Goal: Navigation & Orientation: Find specific page/section

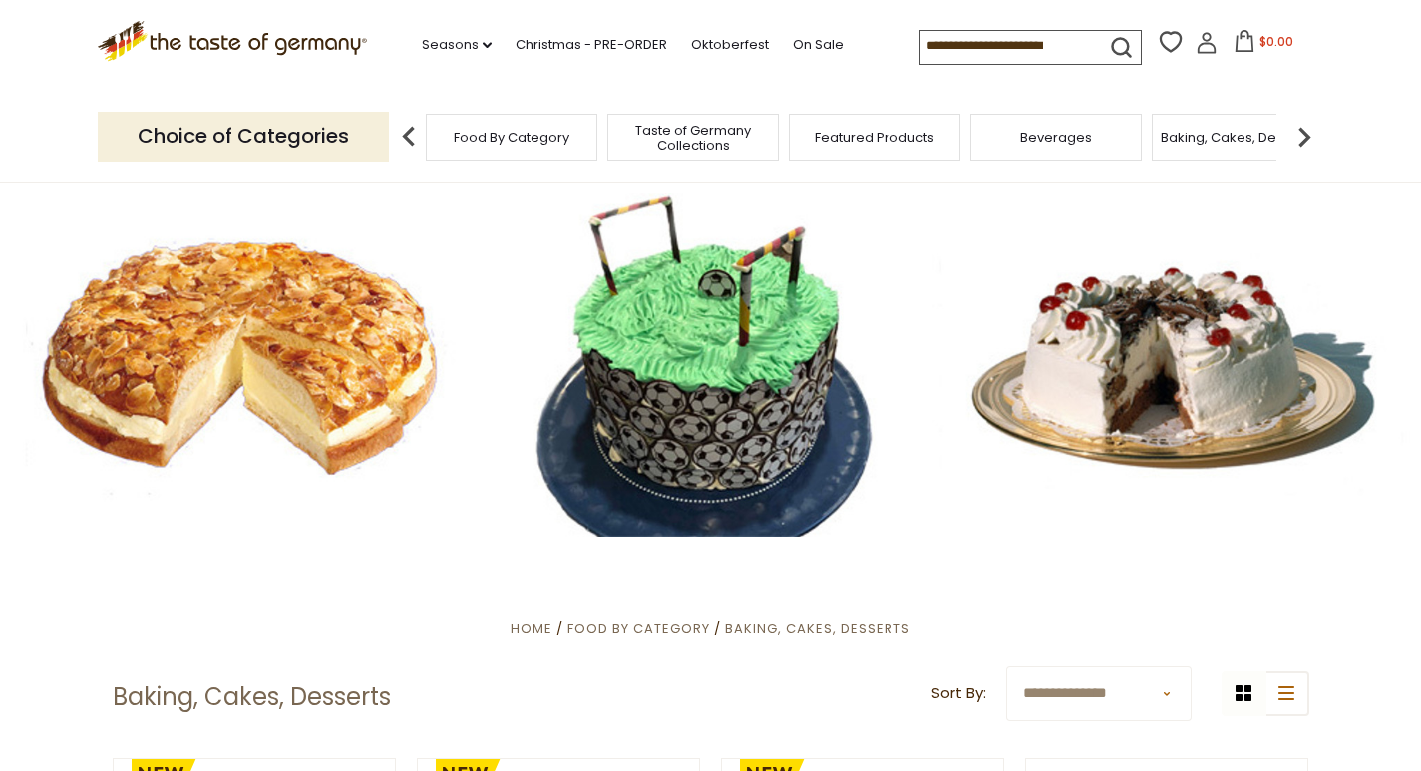
click at [1310, 140] on img at bounding box center [1304, 137] width 40 height 40
click at [1029, 144] on div "Cereal" at bounding box center [989, 137] width 172 height 47
click at [980, 141] on span "Cereal" at bounding box center [989, 137] width 45 height 15
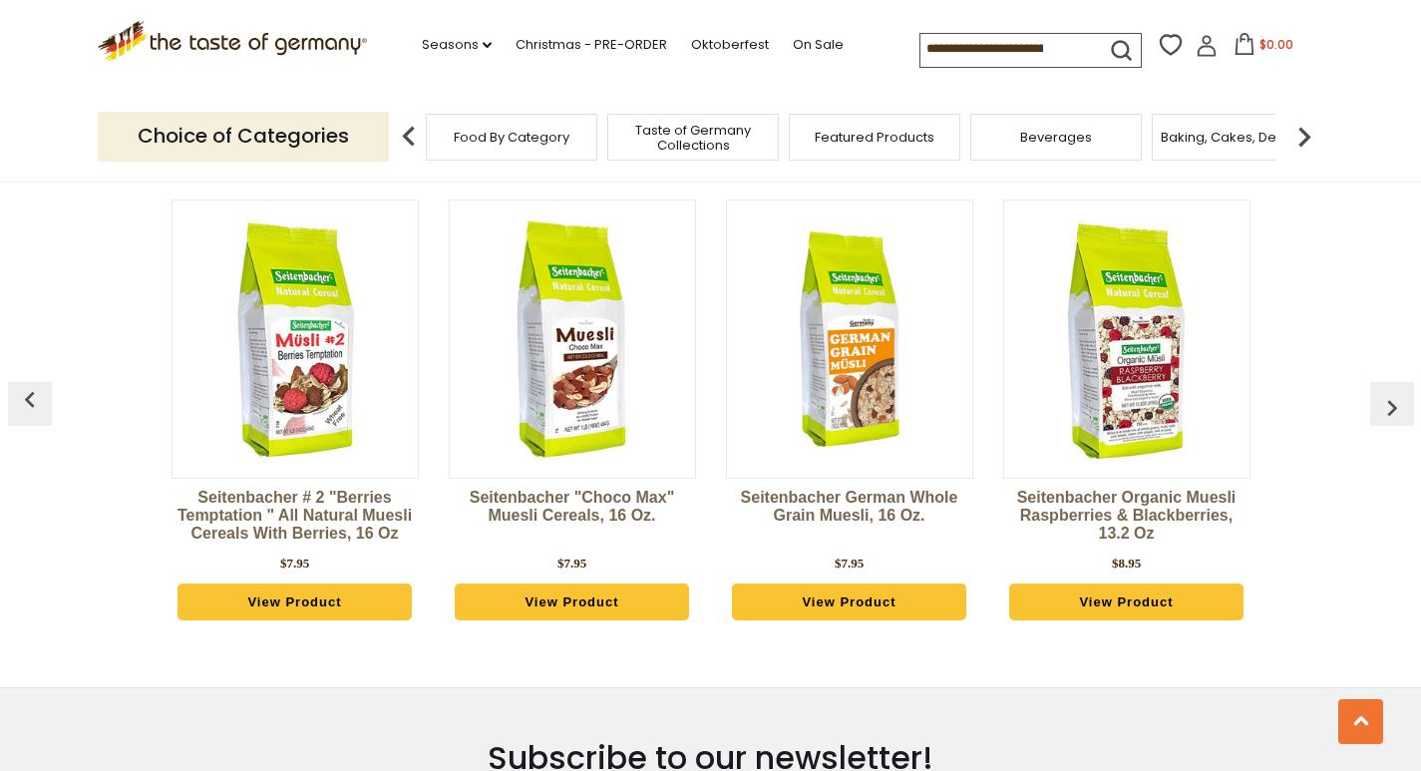
scroll to position [3191, 0]
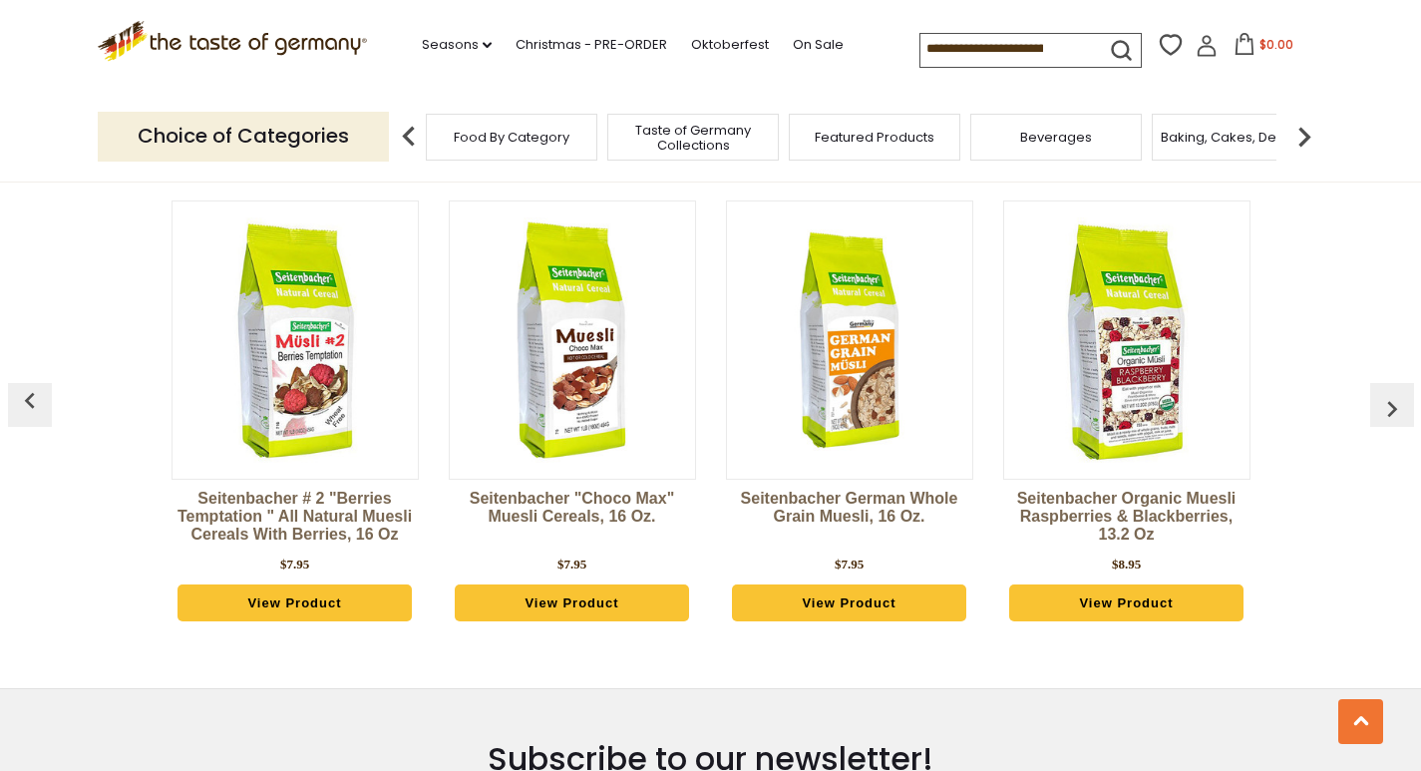
click at [1306, 143] on img at bounding box center [1304, 137] width 40 height 40
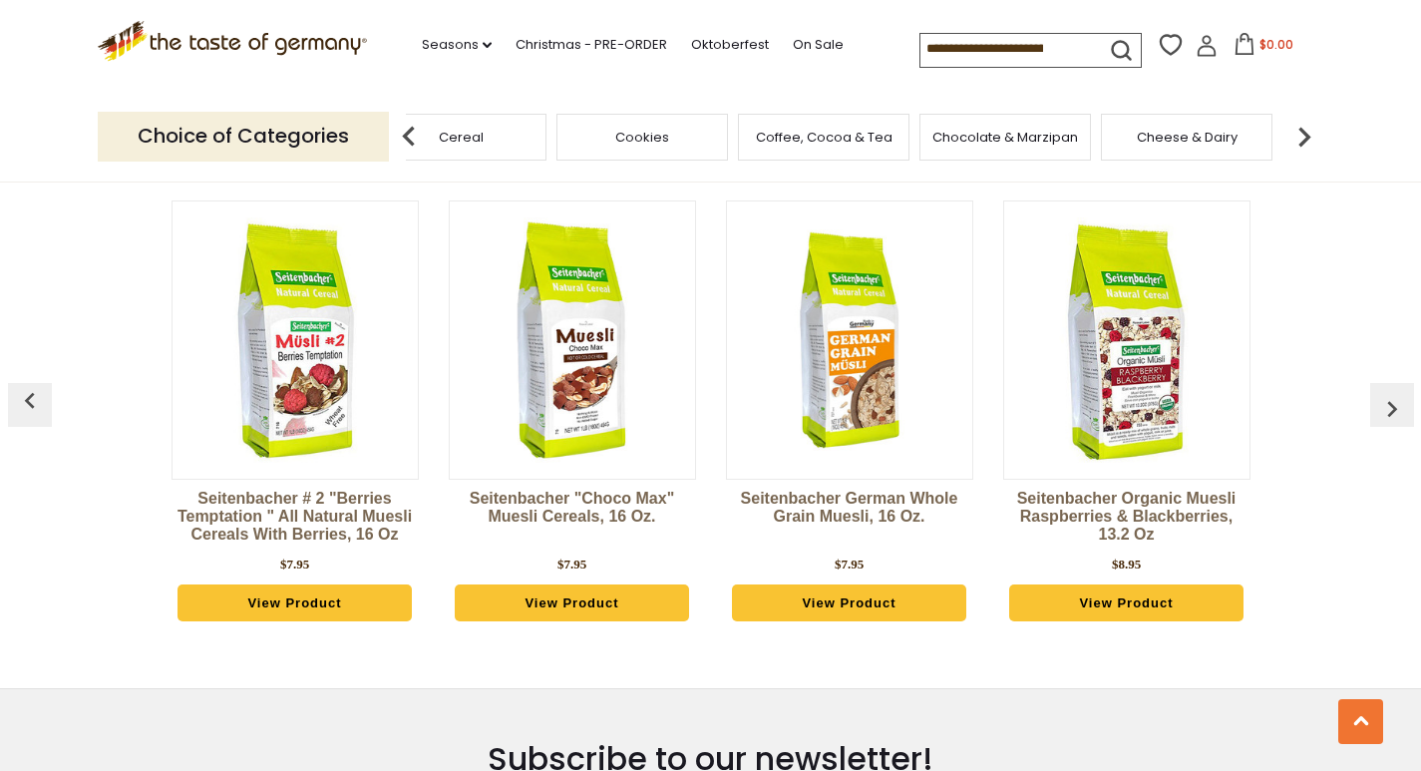
click at [1306, 143] on img at bounding box center [1304, 137] width 40 height 40
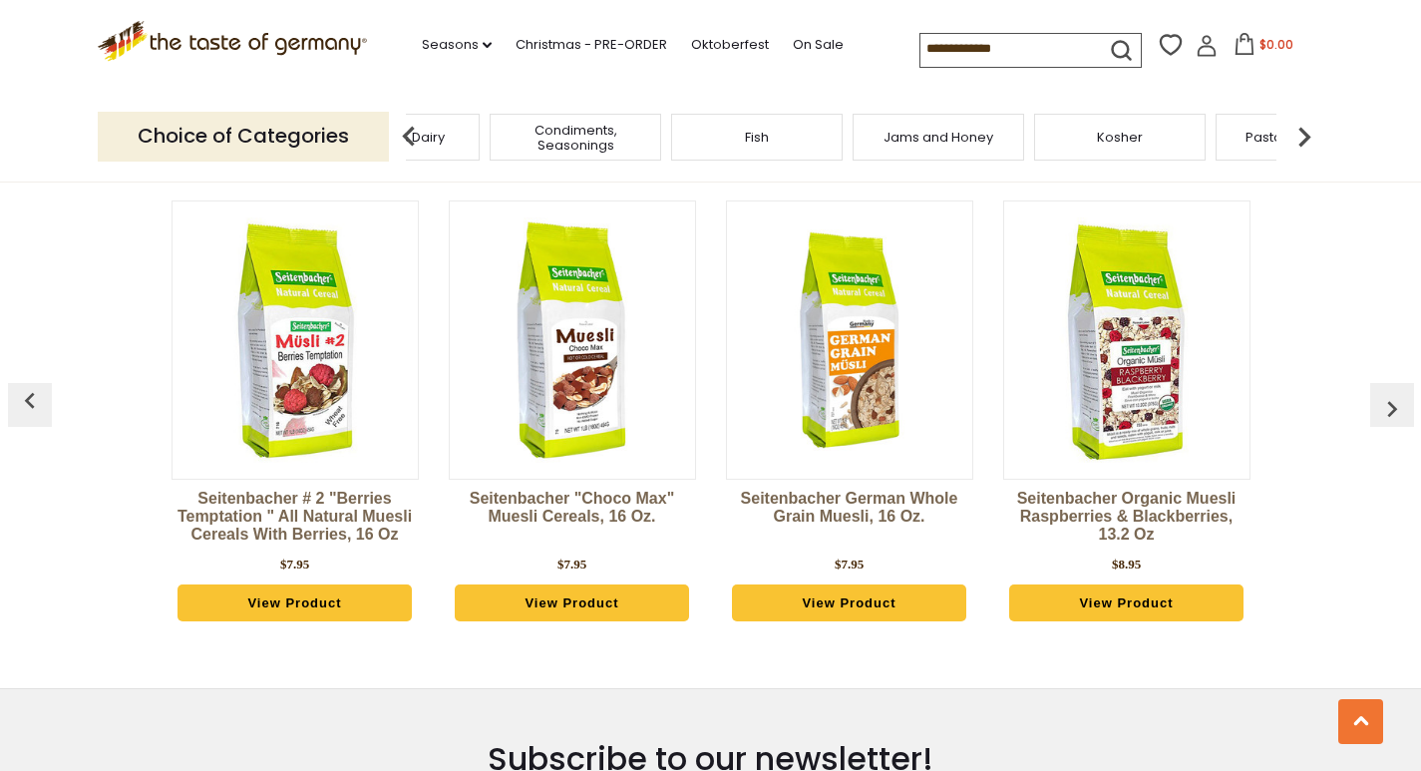
click at [1306, 143] on img at bounding box center [1304, 137] width 40 height 40
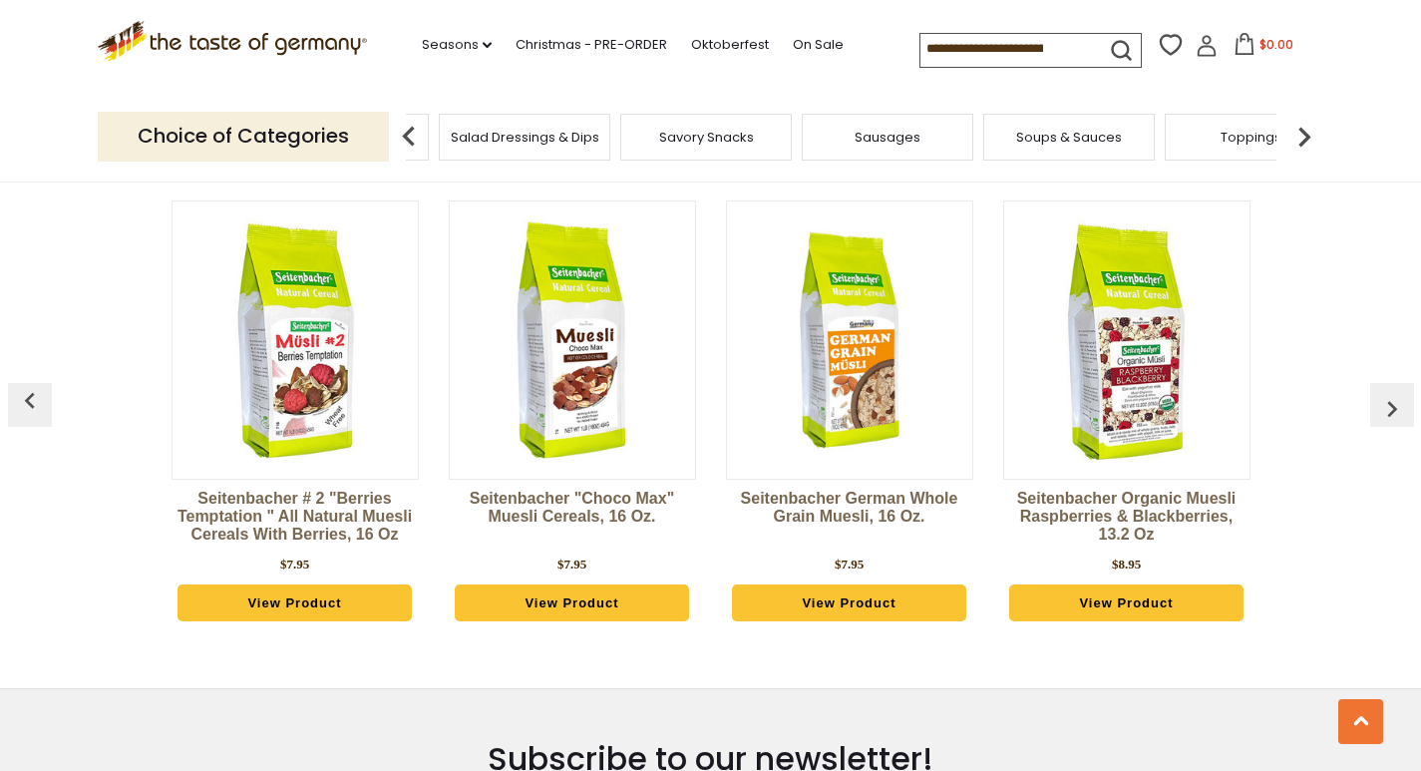
click at [1309, 141] on img at bounding box center [1304, 137] width 40 height 40
click at [1307, 138] on img at bounding box center [1304, 137] width 40 height 40
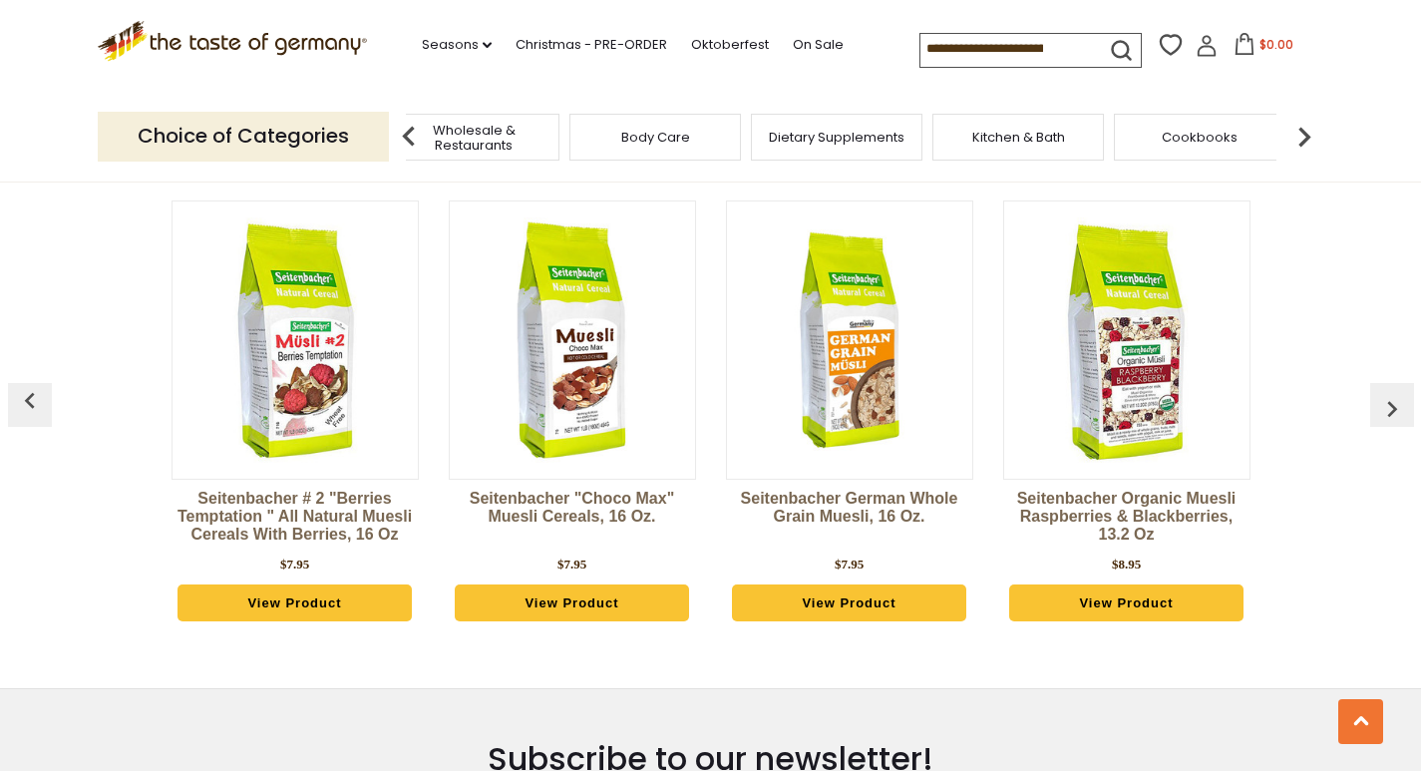
click at [1308, 137] on img at bounding box center [1304, 137] width 40 height 40
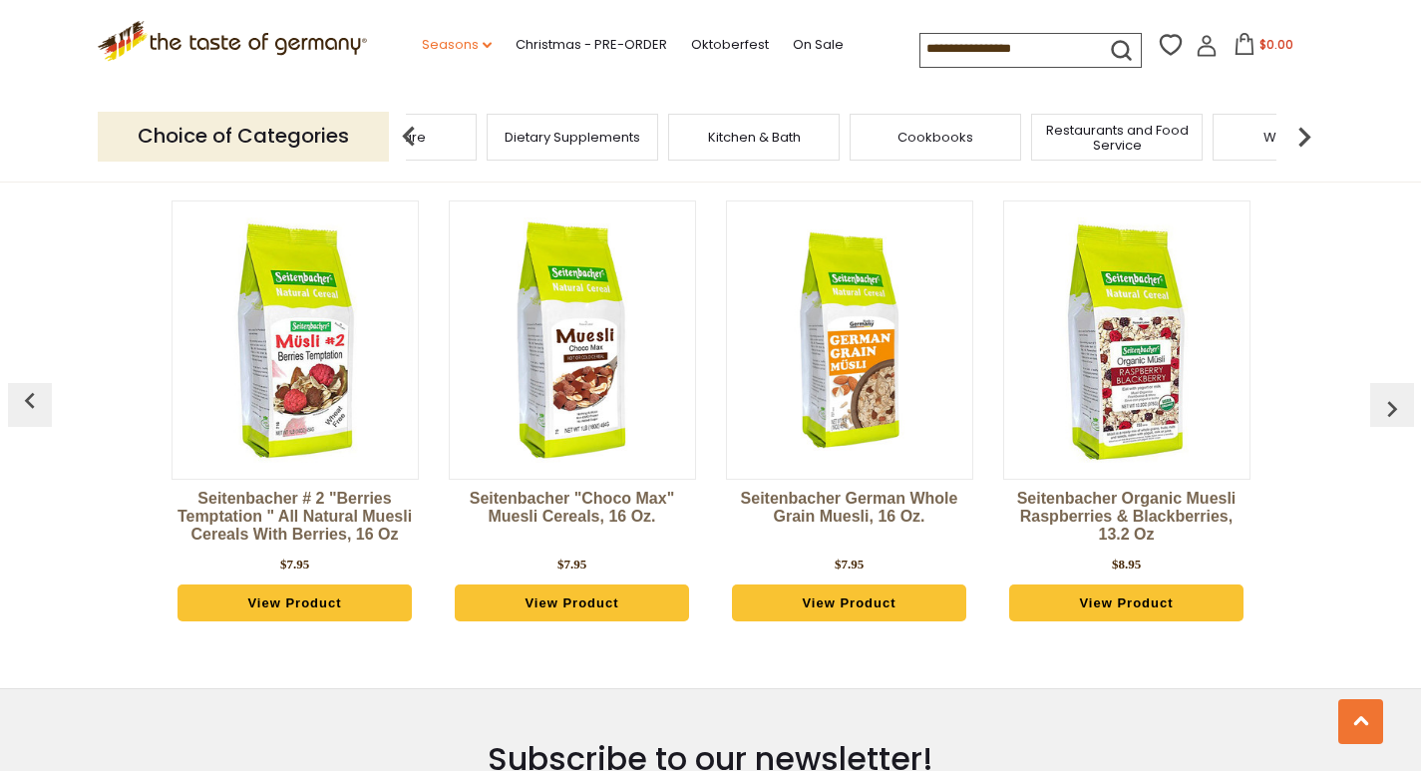
click at [485, 51] on link "Seasons dropdown_arrow" at bounding box center [457, 45] width 70 height 22
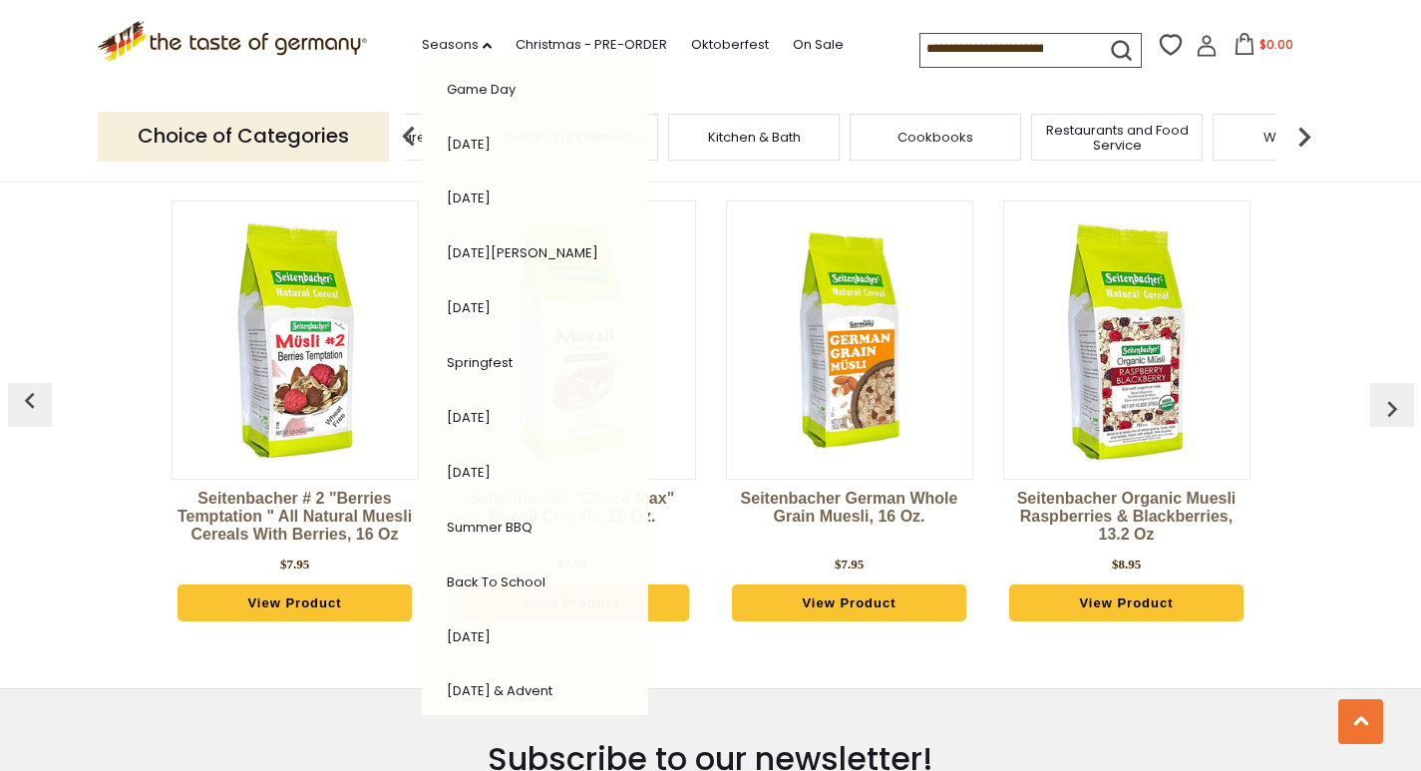
scroll to position [0, 0]
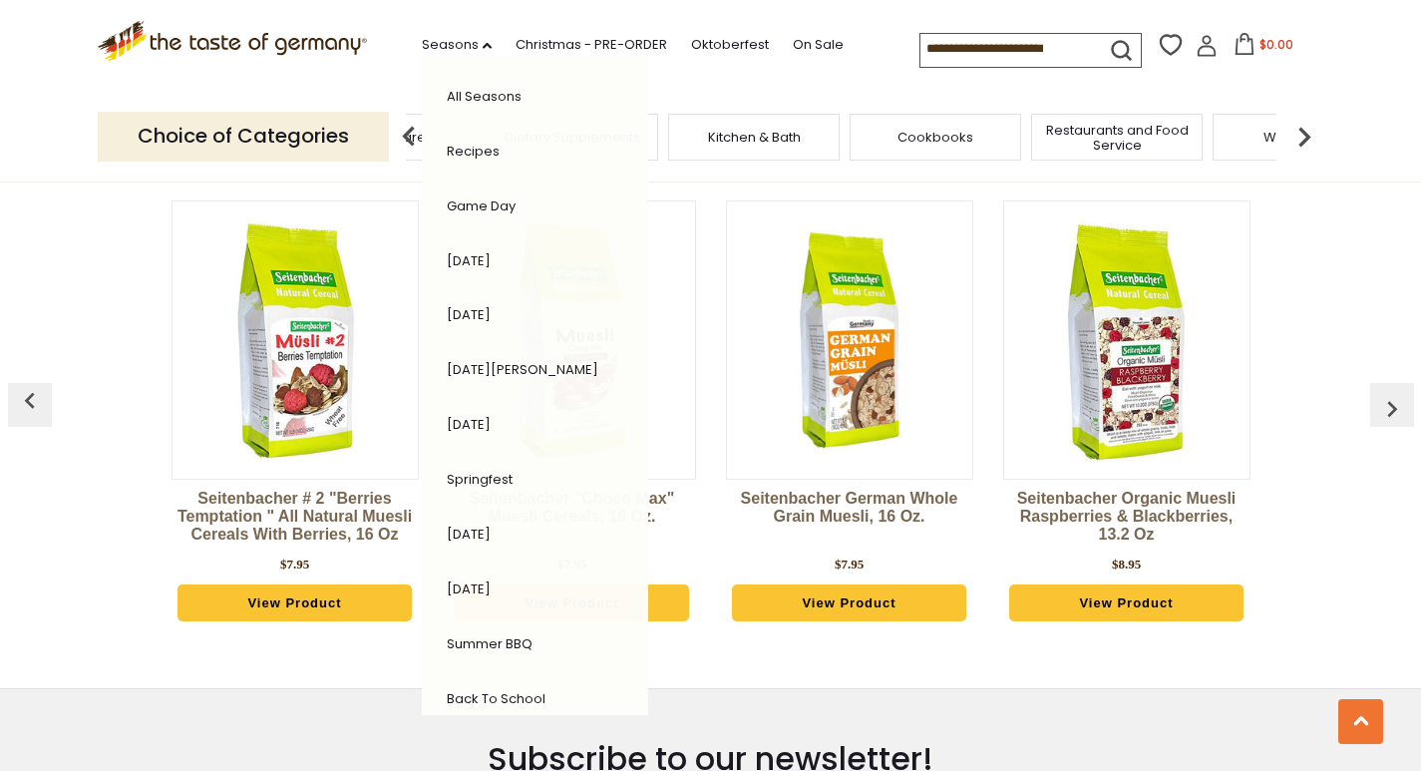
click at [783, 91] on div ".st0{fill:#EDD300;} .st1{fill:#D33E21;} .st0{fill:#EDD300;} .st1{fill:#D33E21;}…" at bounding box center [711, 46] width 1227 height 92
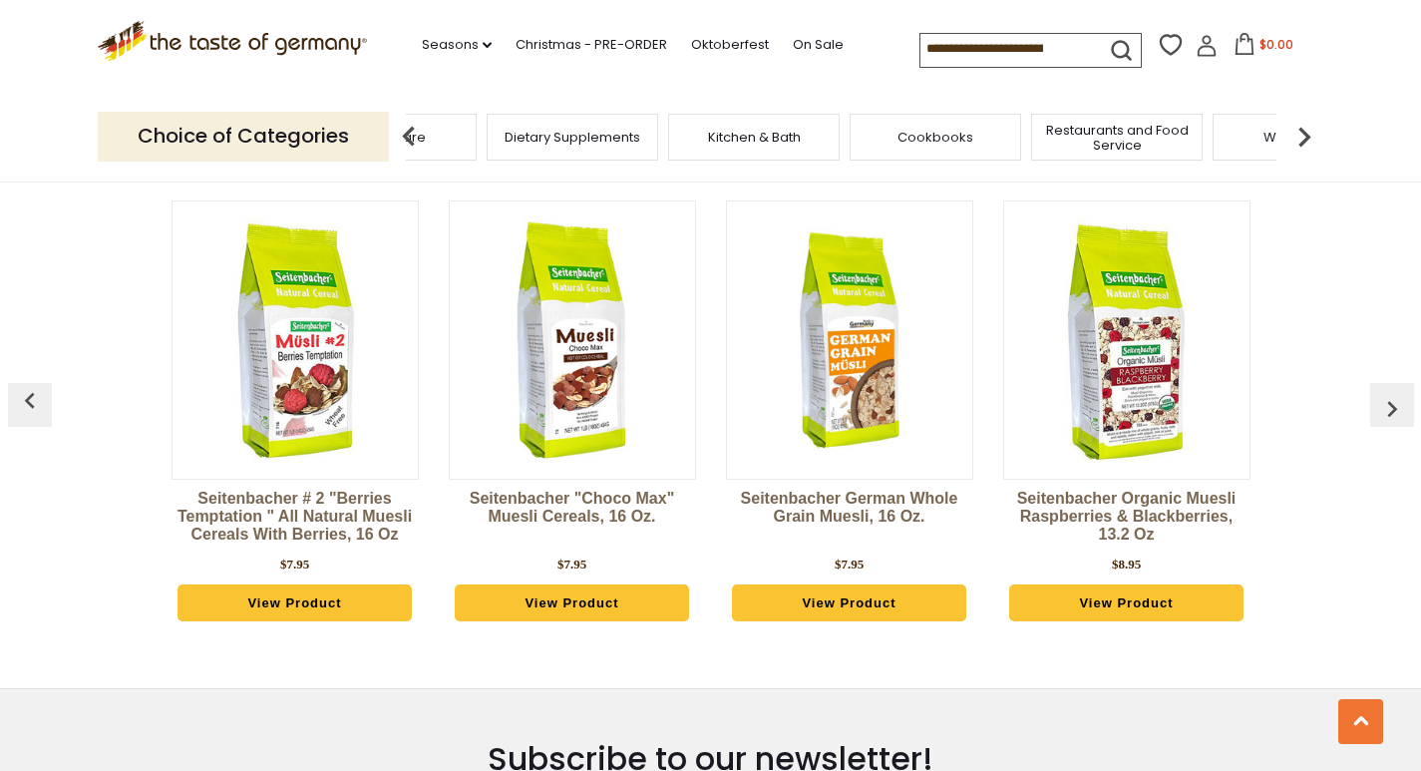
click at [416, 145] on img at bounding box center [409, 137] width 40 height 40
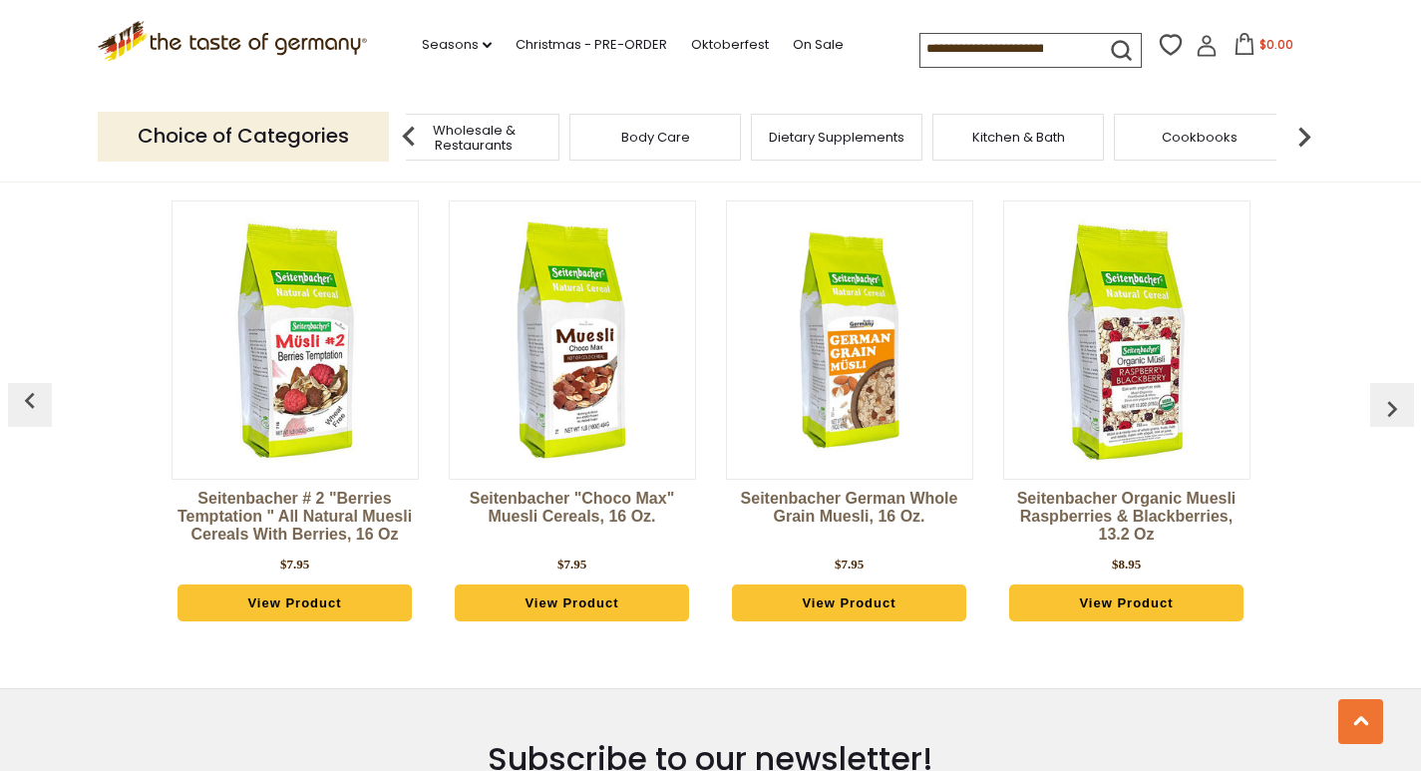
click at [416, 145] on img at bounding box center [409, 137] width 40 height 40
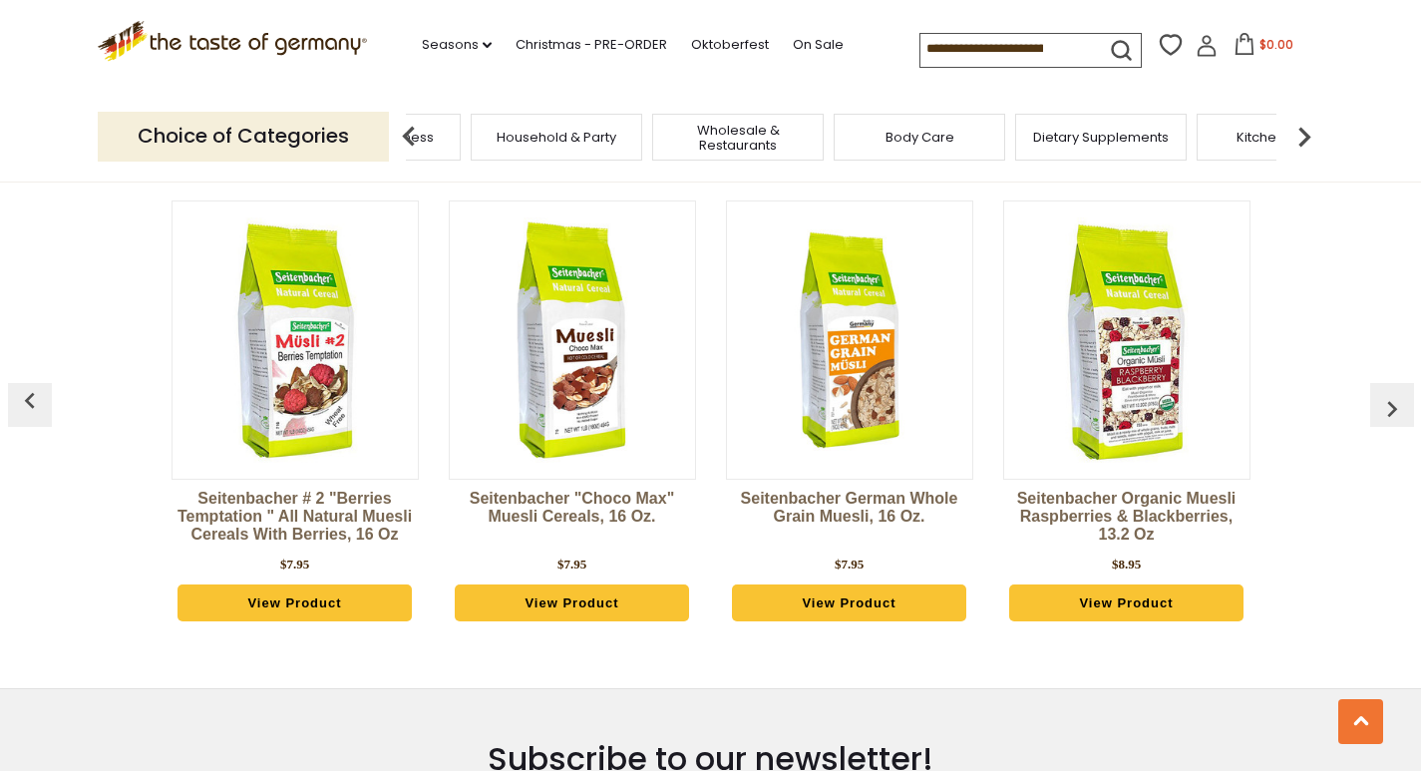
click at [416, 145] on img at bounding box center [409, 137] width 40 height 40
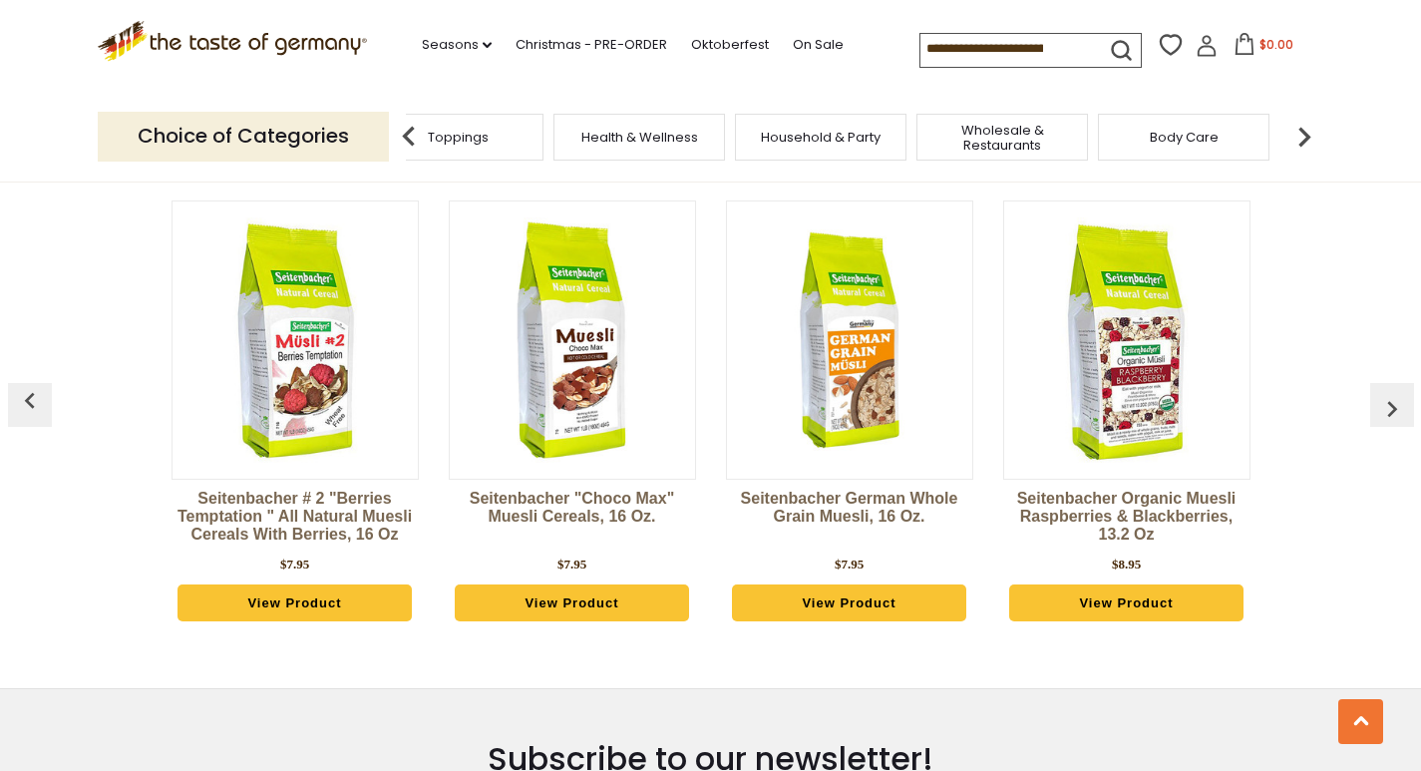
click at [416, 145] on img at bounding box center [409, 137] width 40 height 40
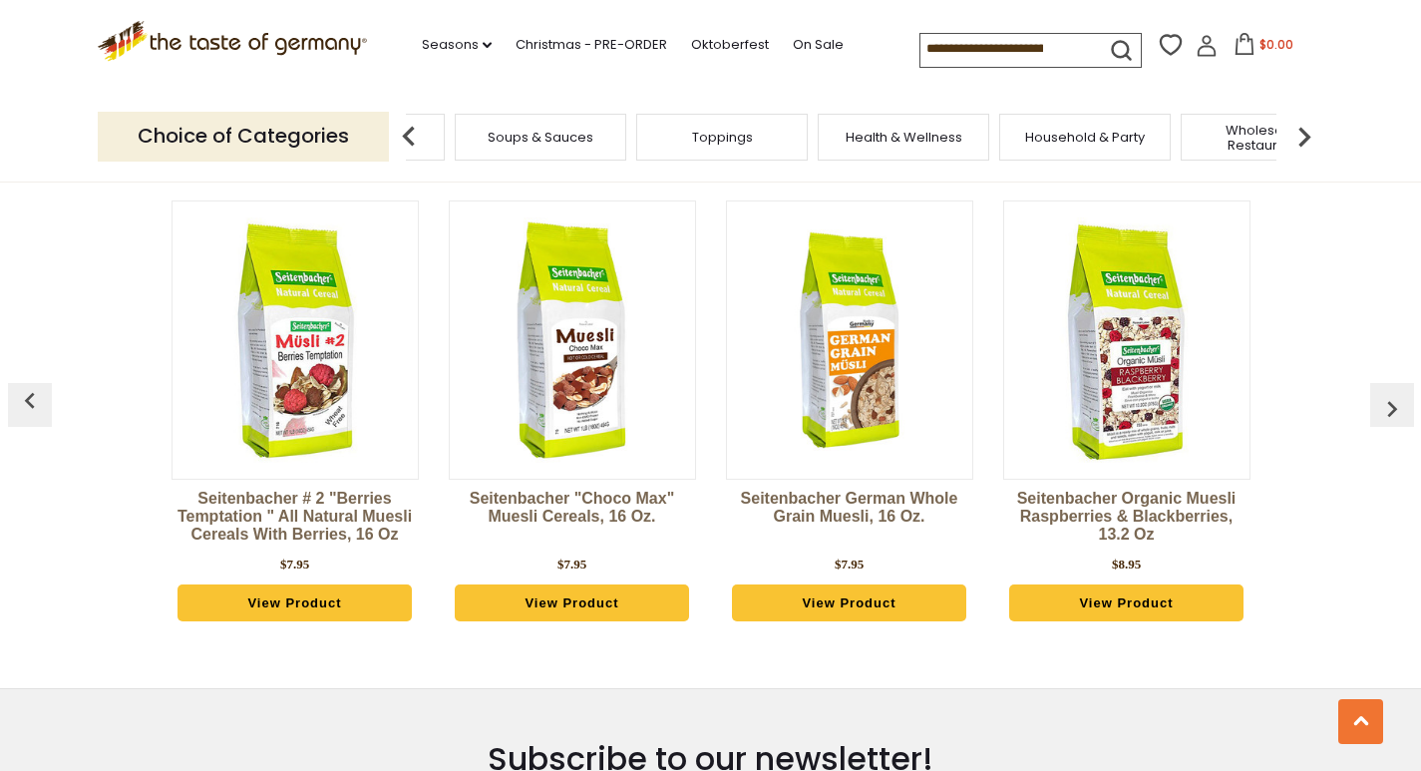
click at [416, 145] on img at bounding box center [409, 137] width 40 height 40
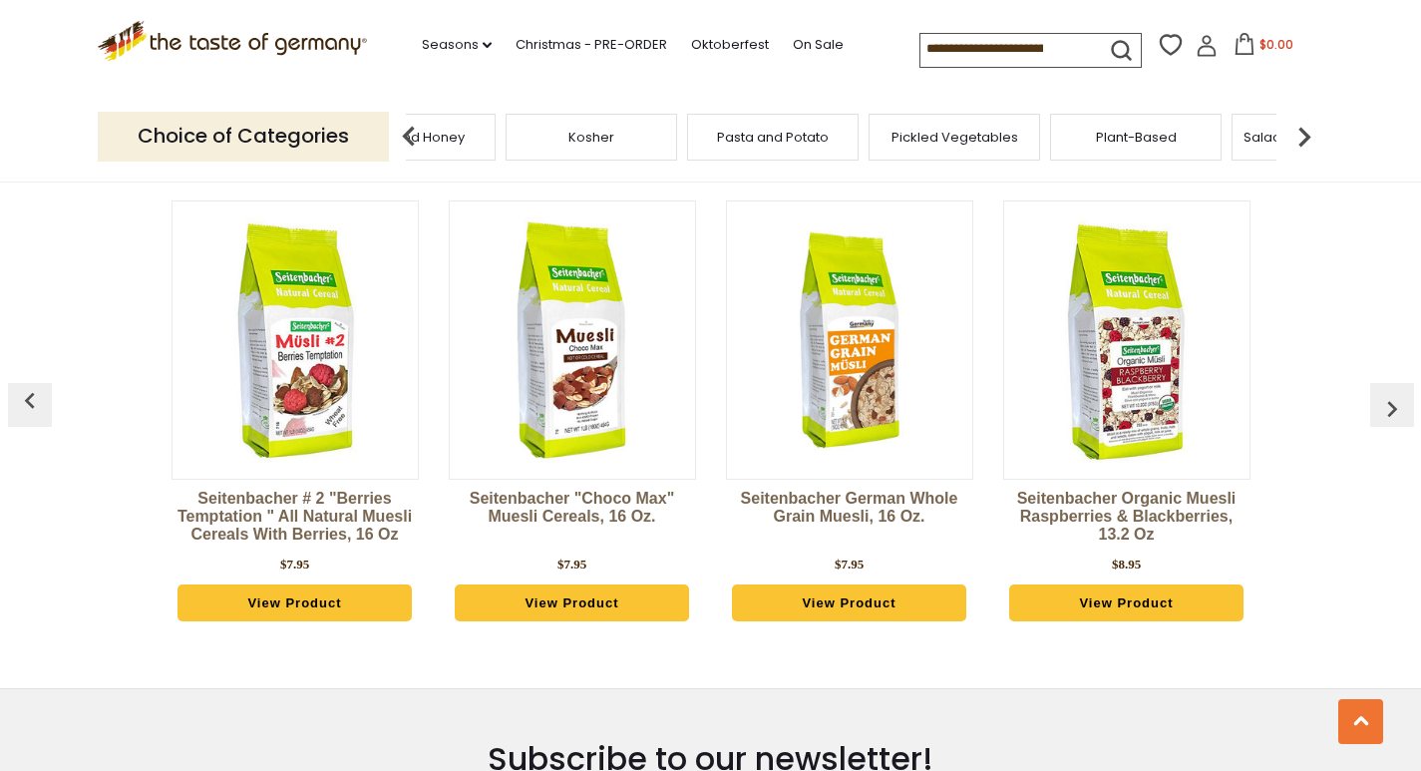
click at [416, 145] on img at bounding box center [409, 137] width 40 height 40
click at [773, 137] on span "Chocolate & Marzipan" at bounding box center [741, 137] width 146 height 15
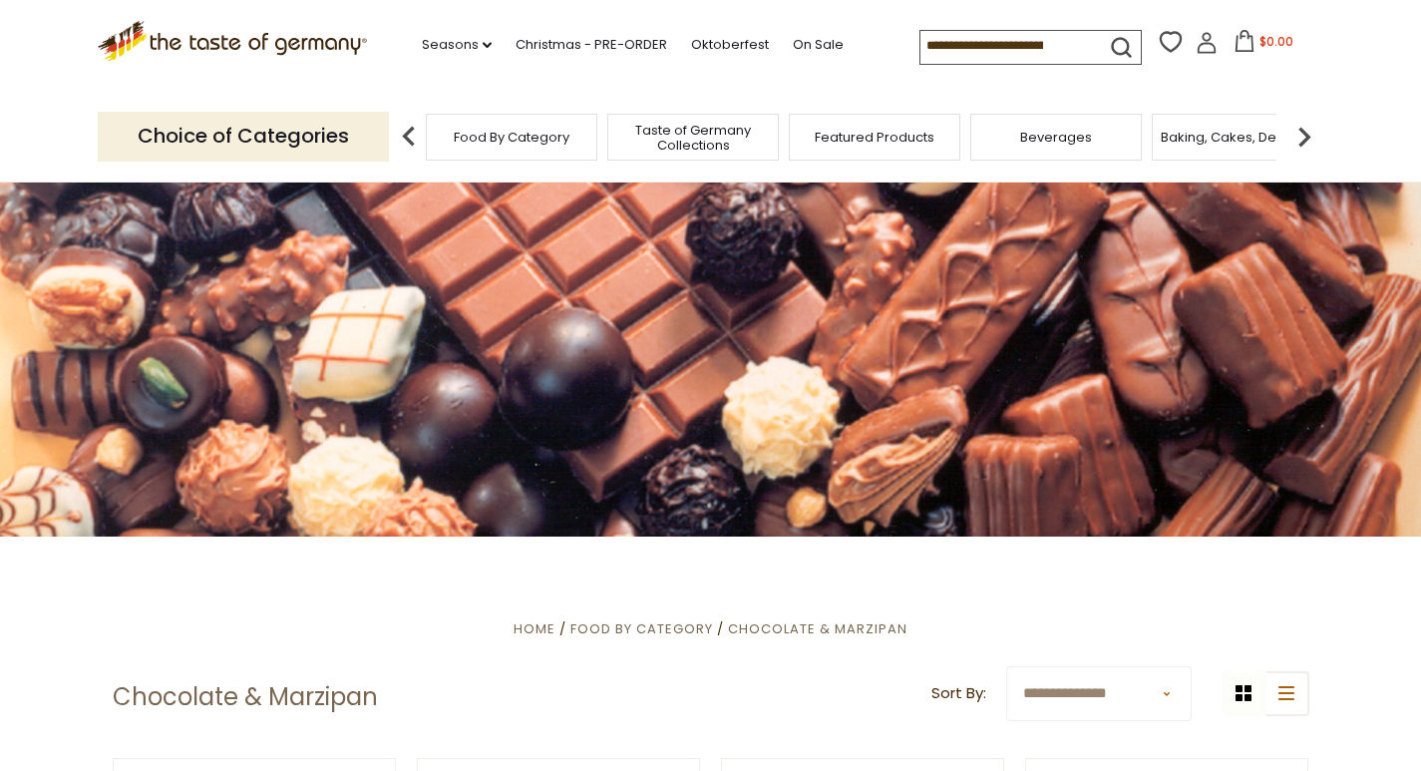
click at [1080, 152] on div "Beverages" at bounding box center [1056, 137] width 172 height 47
click at [1057, 136] on span "Beverages" at bounding box center [1056, 137] width 72 height 15
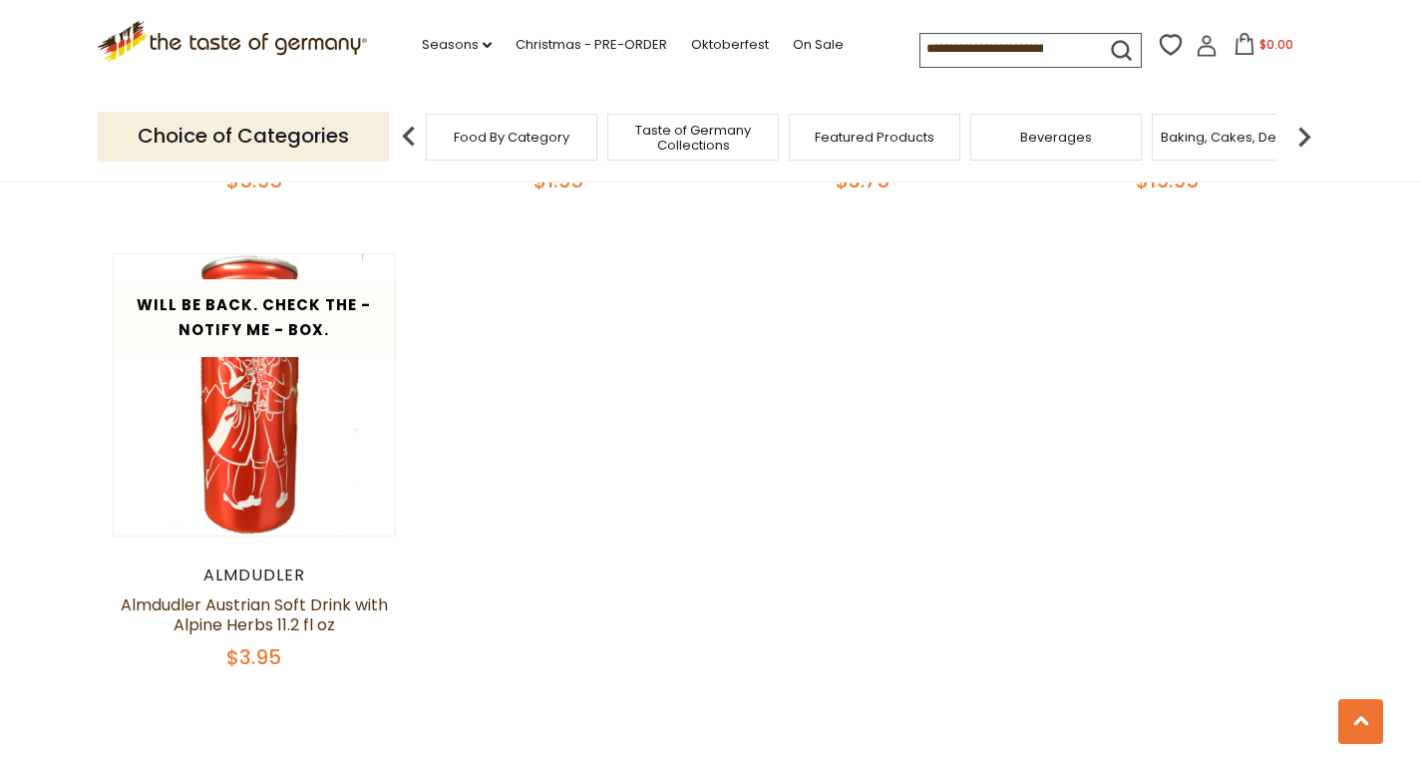
scroll to position [3889, 0]
